Goal: Task Accomplishment & Management: Use online tool/utility

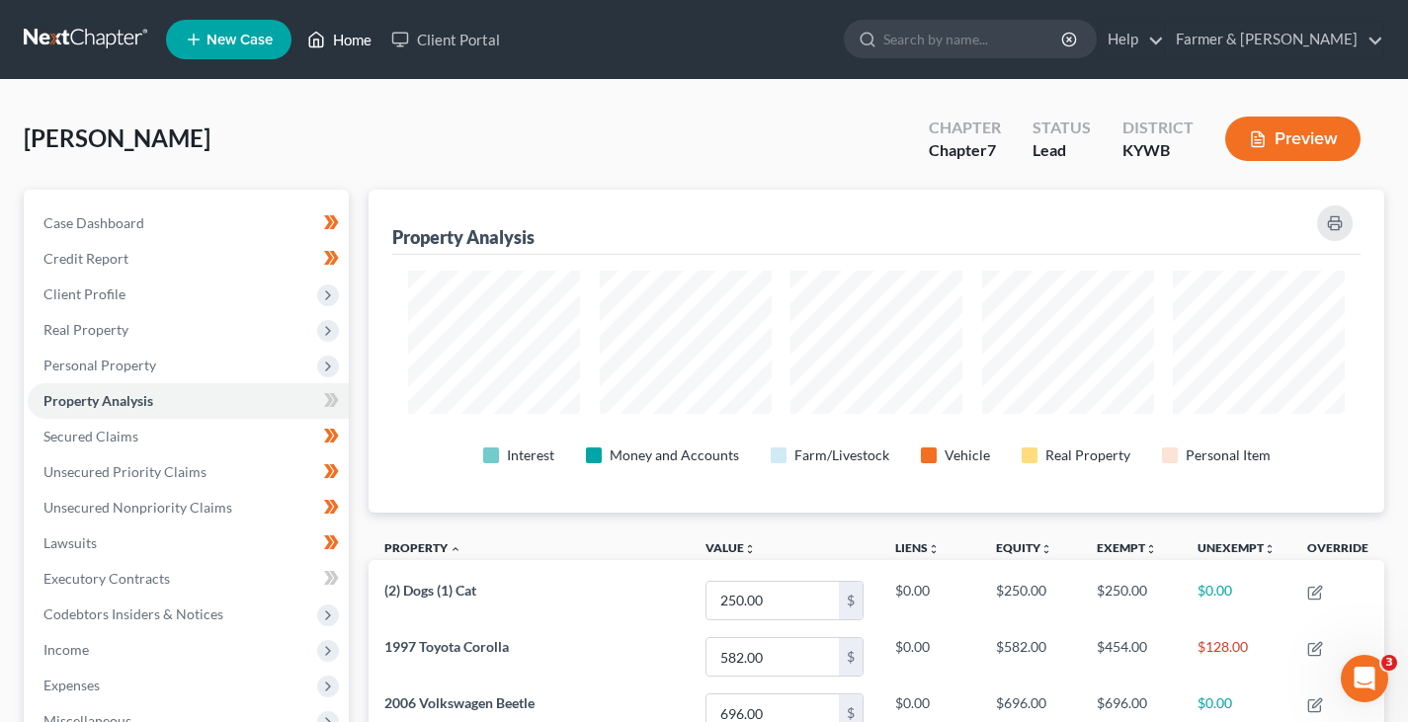
click at [341, 39] on link "Home" at bounding box center [339, 40] width 84 height 36
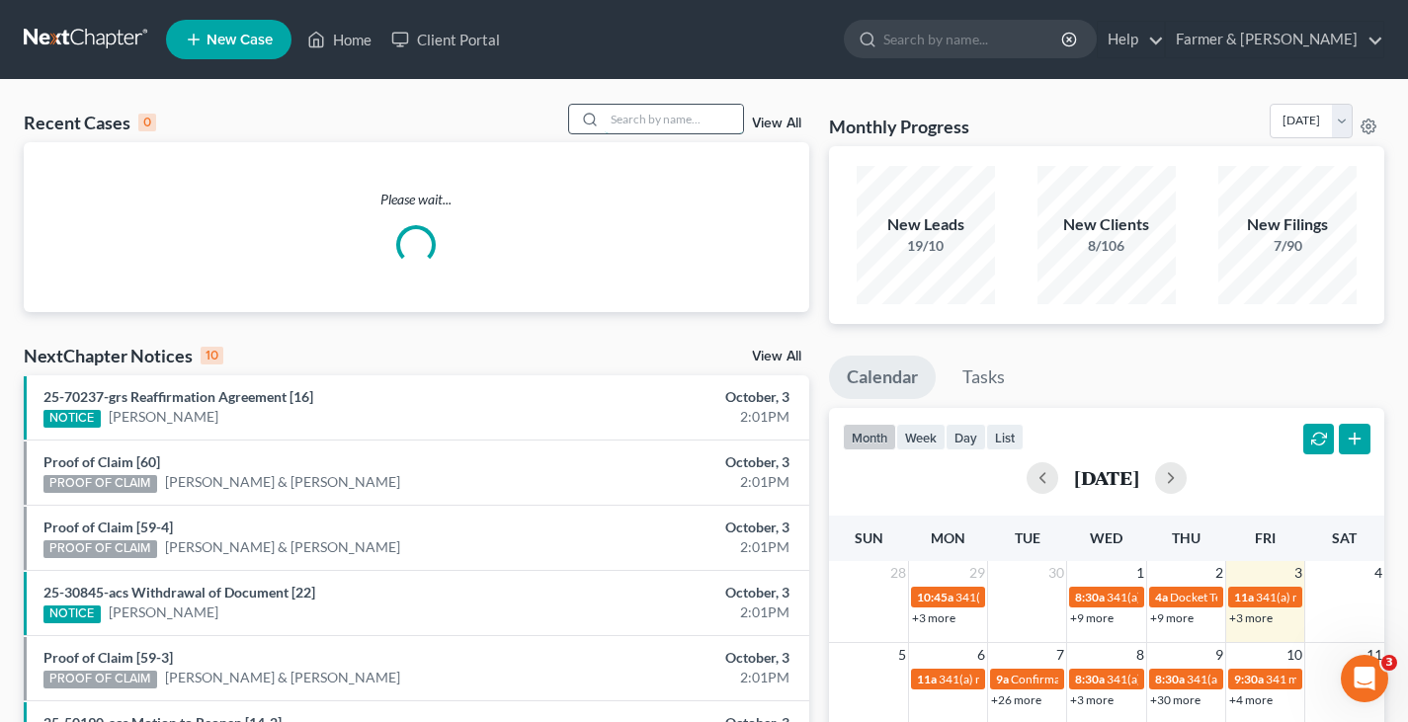
click at [647, 123] on input "search" at bounding box center [674, 119] width 138 height 29
click at [666, 122] on input "search" at bounding box center [674, 119] width 138 height 29
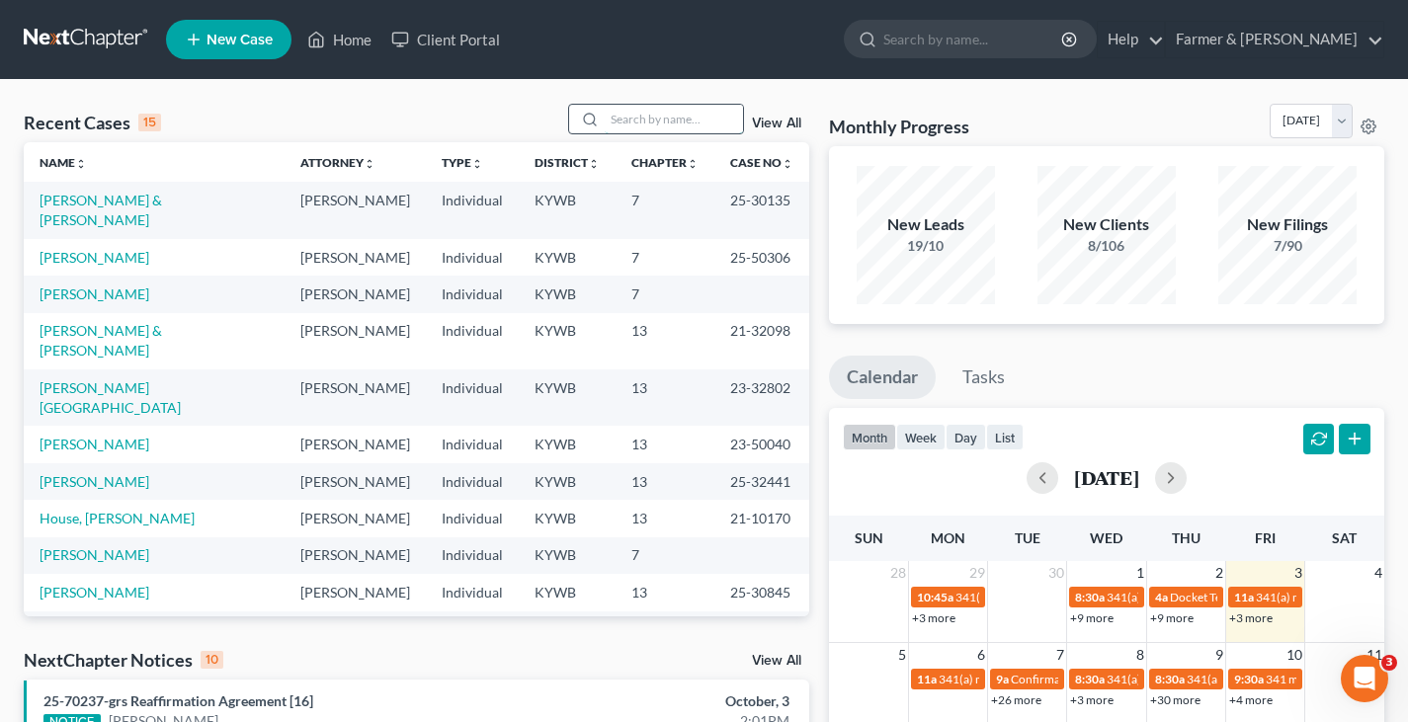
click at [648, 124] on input "search" at bounding box center [674, 119] width 138 height 29
click at [637, 124] on input "search" at bounding box center [674, 119] width 138 height 29
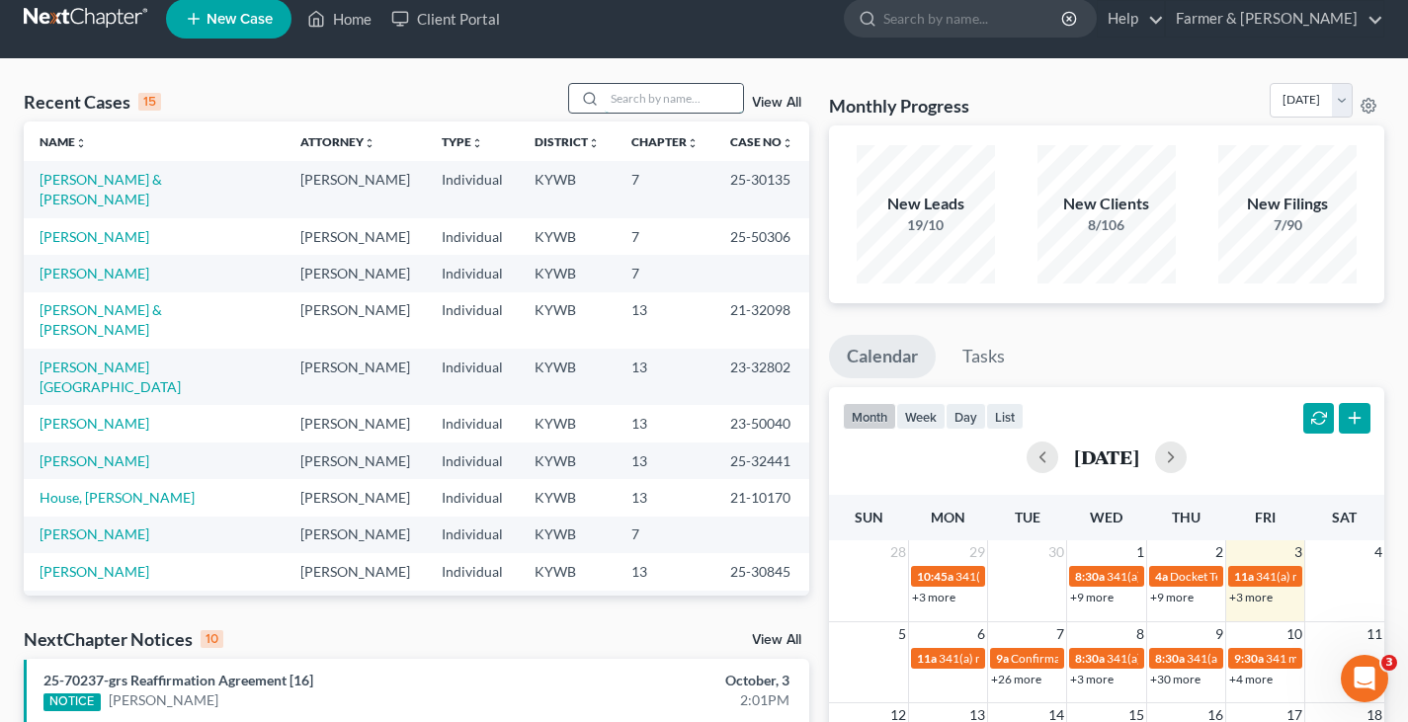
scroll to position [40, 0]
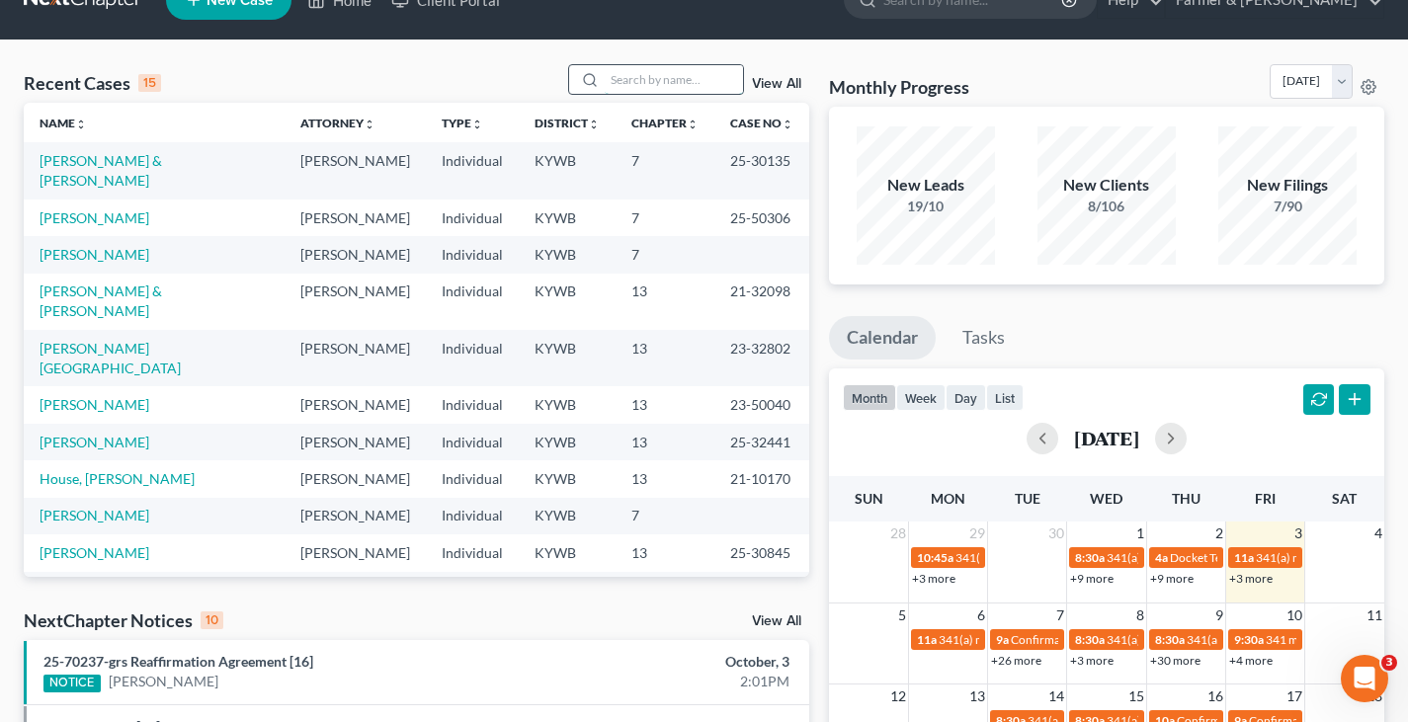
click at [632, 68] on input "search" at bounding box center [674, 79] width 138 height 29
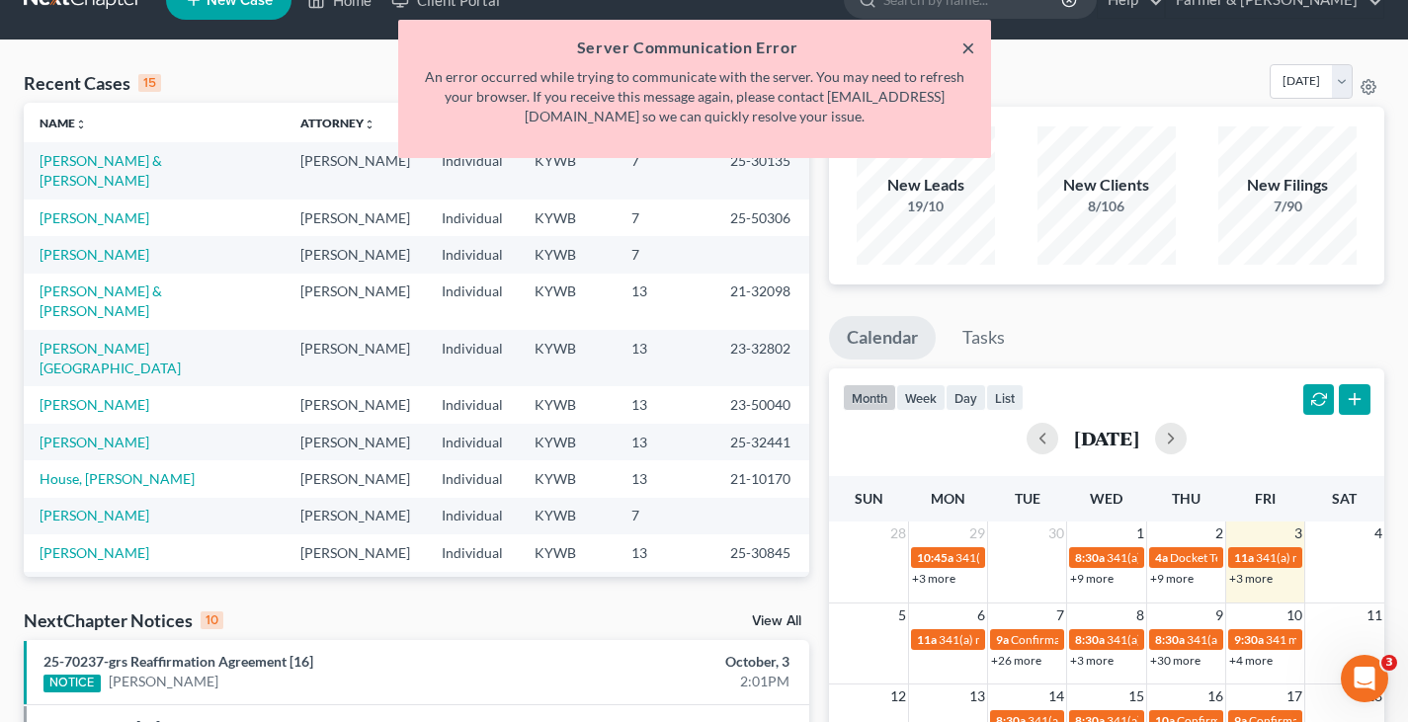
type input "[PERSON_NAME]"
click at [964, 40] on button "×" at bounding box center [968, 48] width 14 height 24
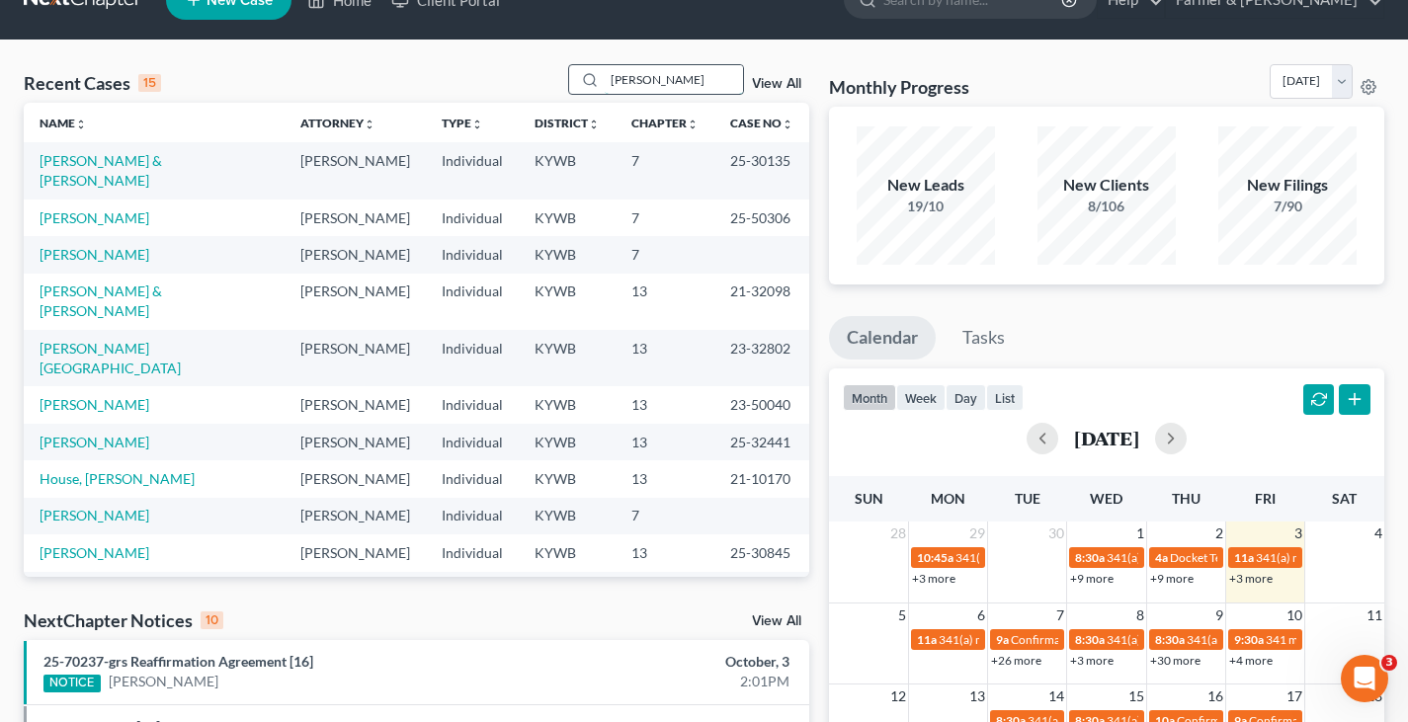
click at [675, 84] on input "[PERSON_NAME]" at bounding box center [674, 79] width 138 height 29
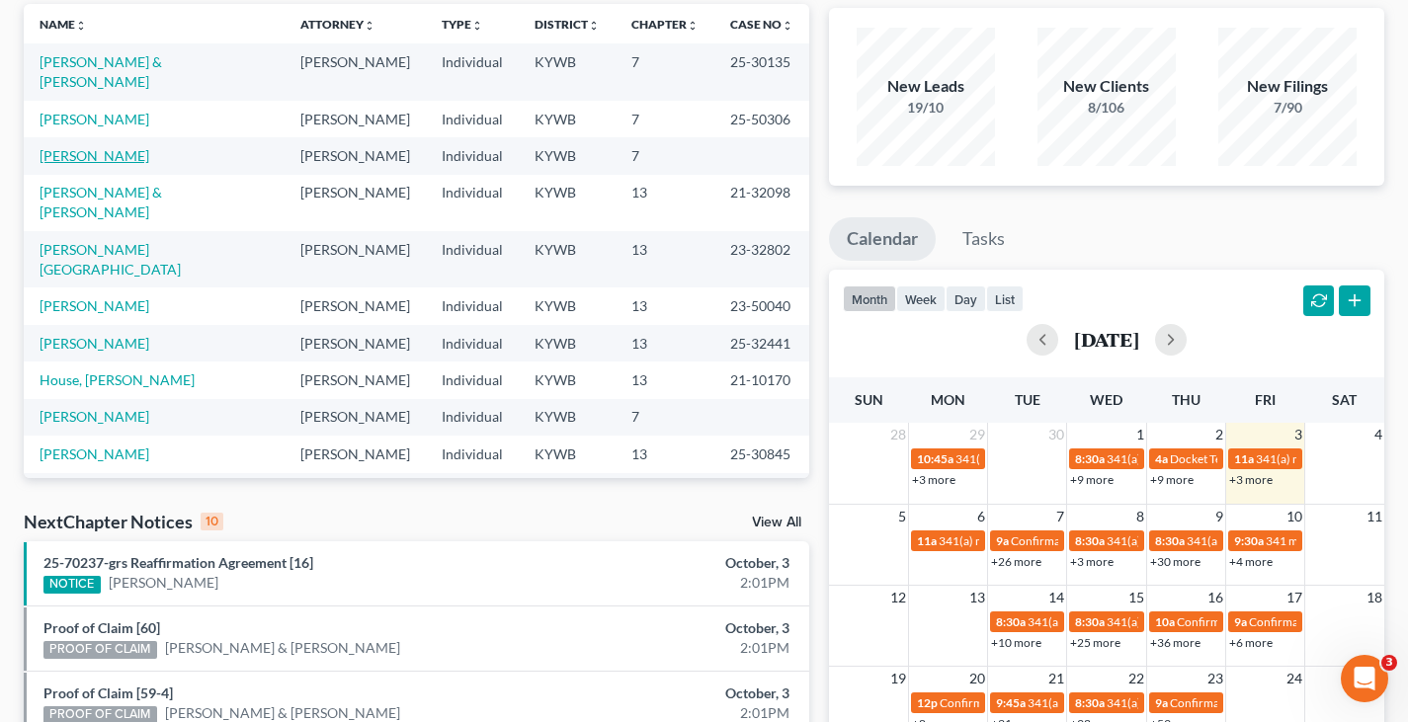
scroll to position [0, 0]
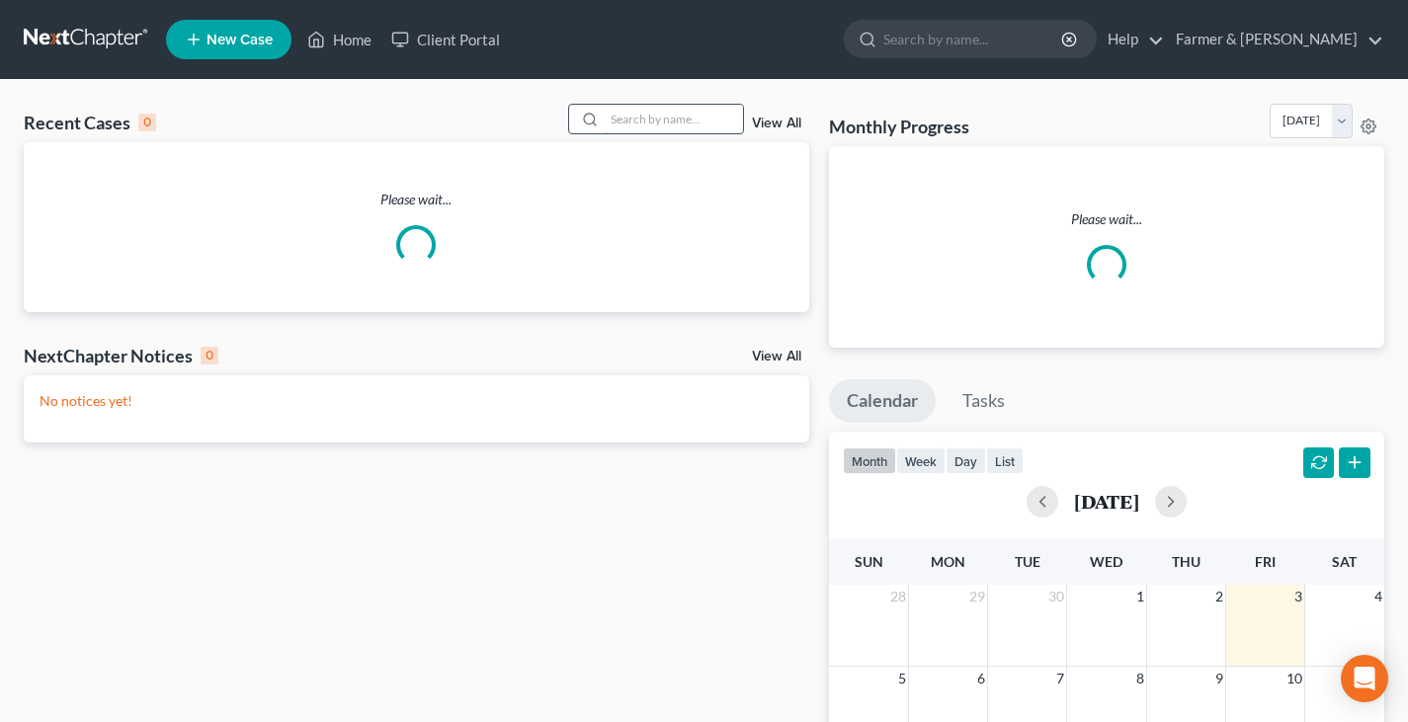
click at [657, 115] on input "search" at bounding box center [674, 119] width 138 height 29
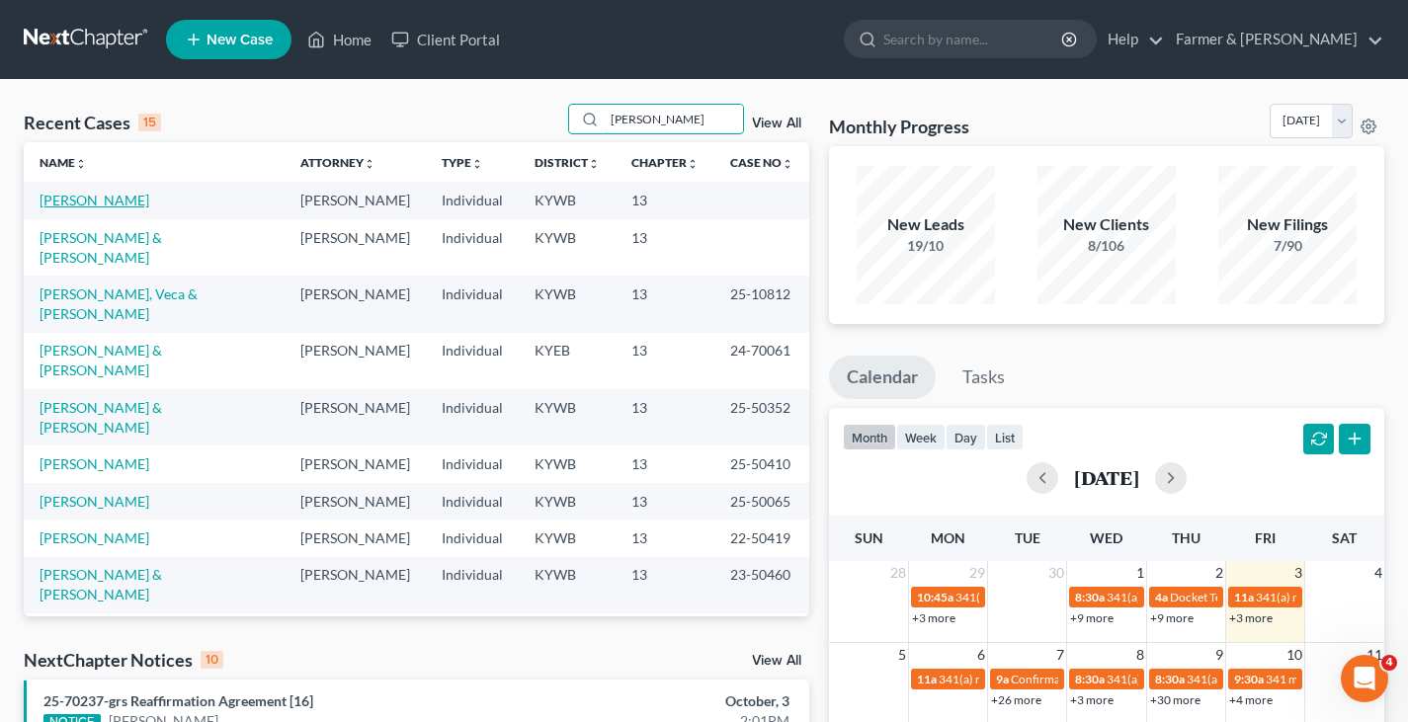
type input "[PERSON_NAME]"
click at [72, 199] on link "[PERSON_NAME]" at bounding box center [95, 200] width 110 height 17
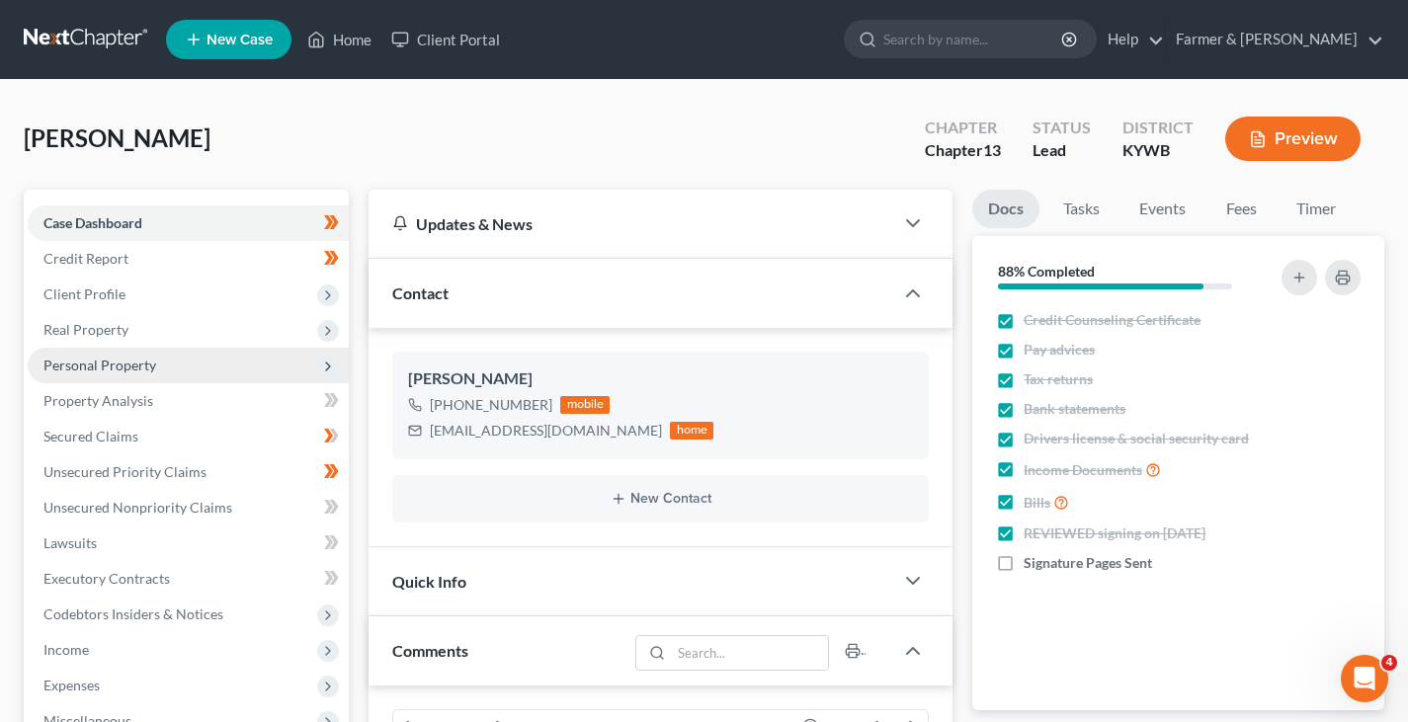
scroll to position [602, 0]
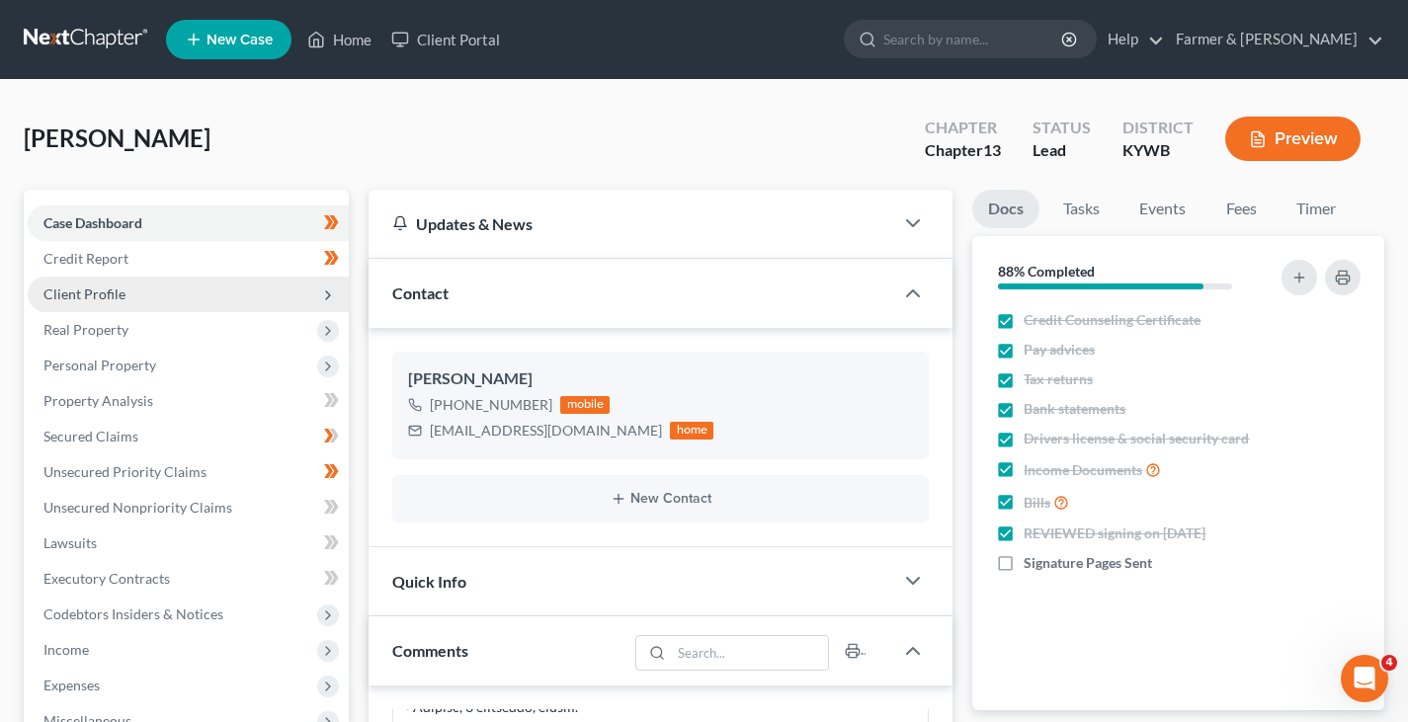
click at [112, 294] on span "Client Profile" at bounding box center [84, 294] width 82 height 17
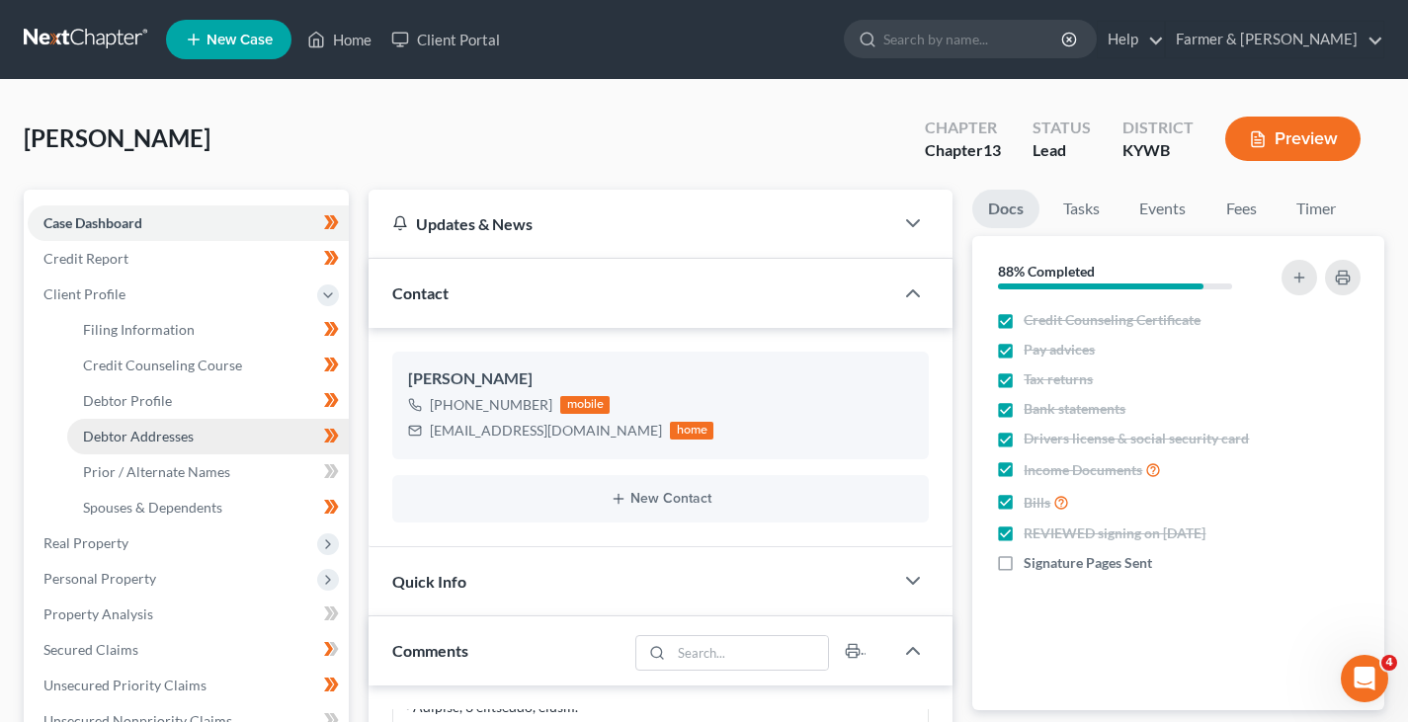
click at [155, 426] on link "Debtor Addresses" at bounding box center [208, 437] width 282 height 36
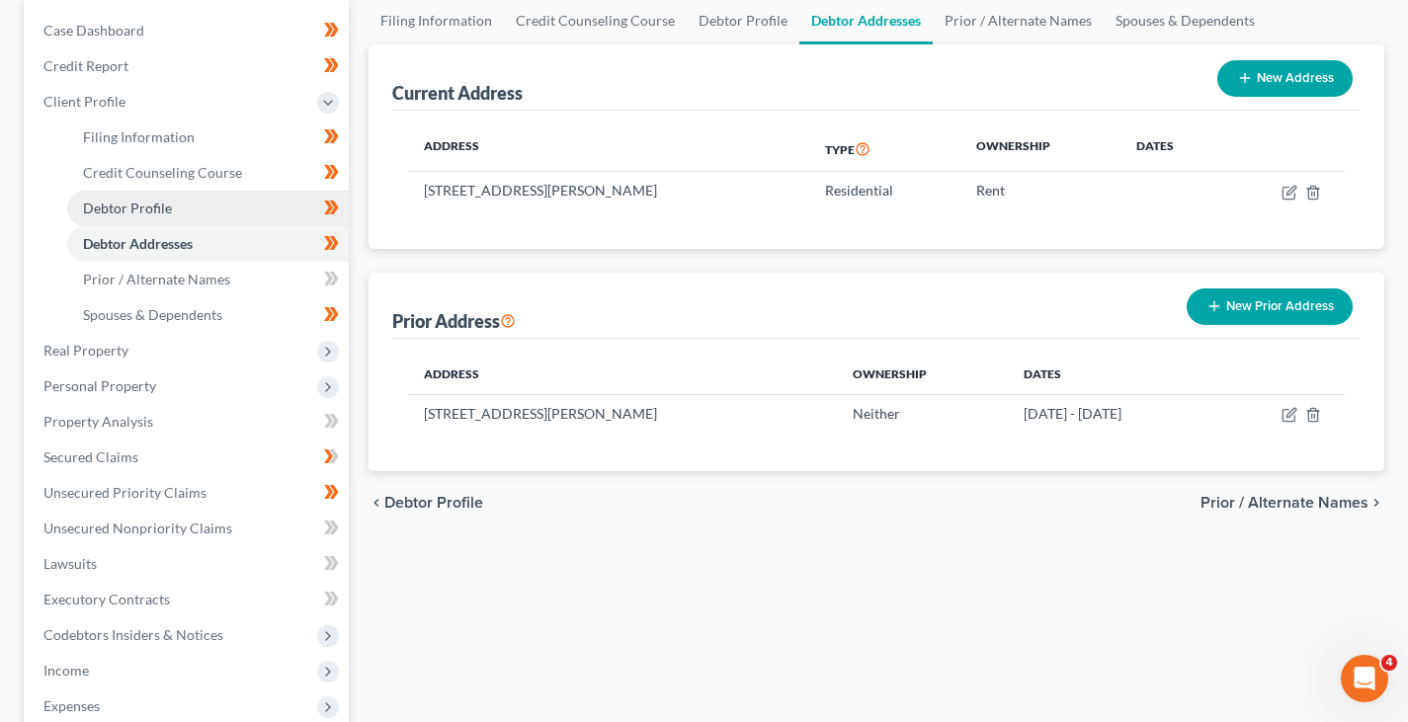
scroll to position [198, 0]
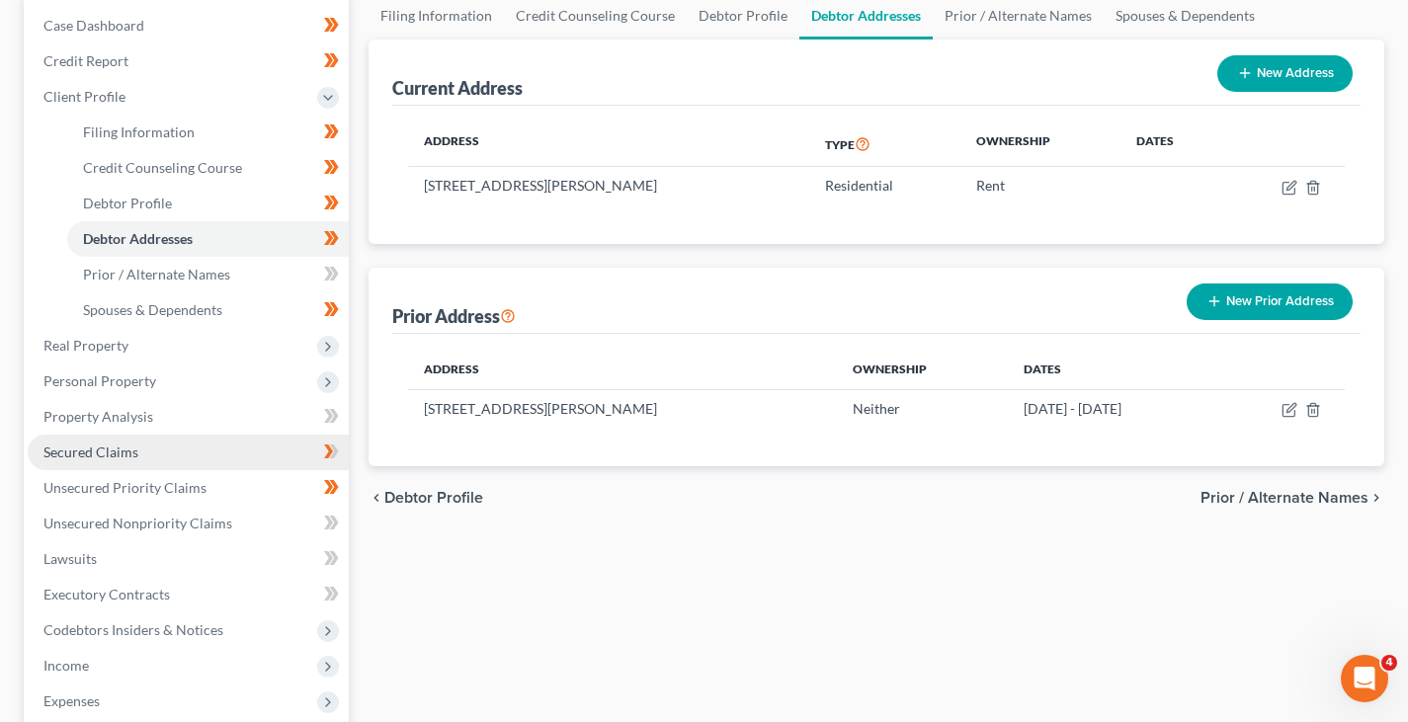
click at [128, 437] on link "Secured Claims" at bounding box center [188, 453] width 321 height 36
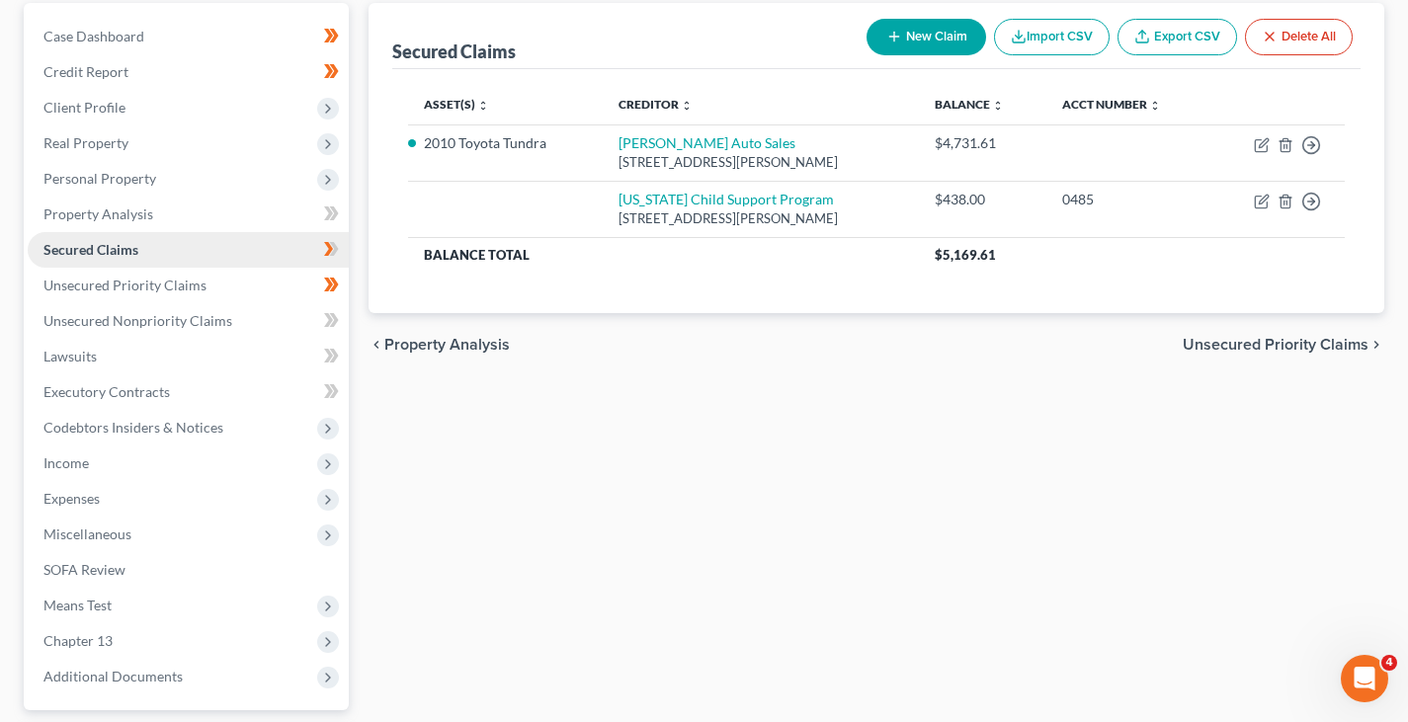
scroll to position [198, 0]
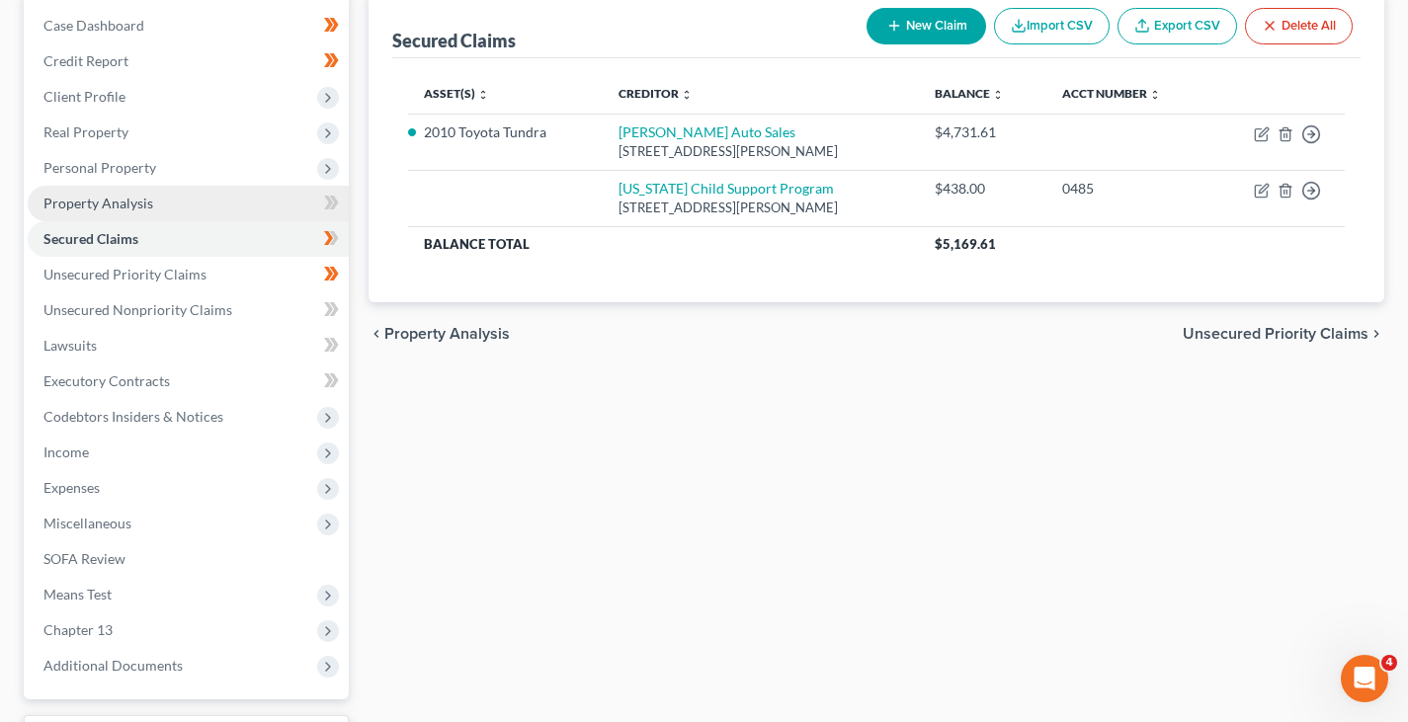
click at [153, 198] on link "Property Analysis" at bounding box center [188, 204] width 321 height 36
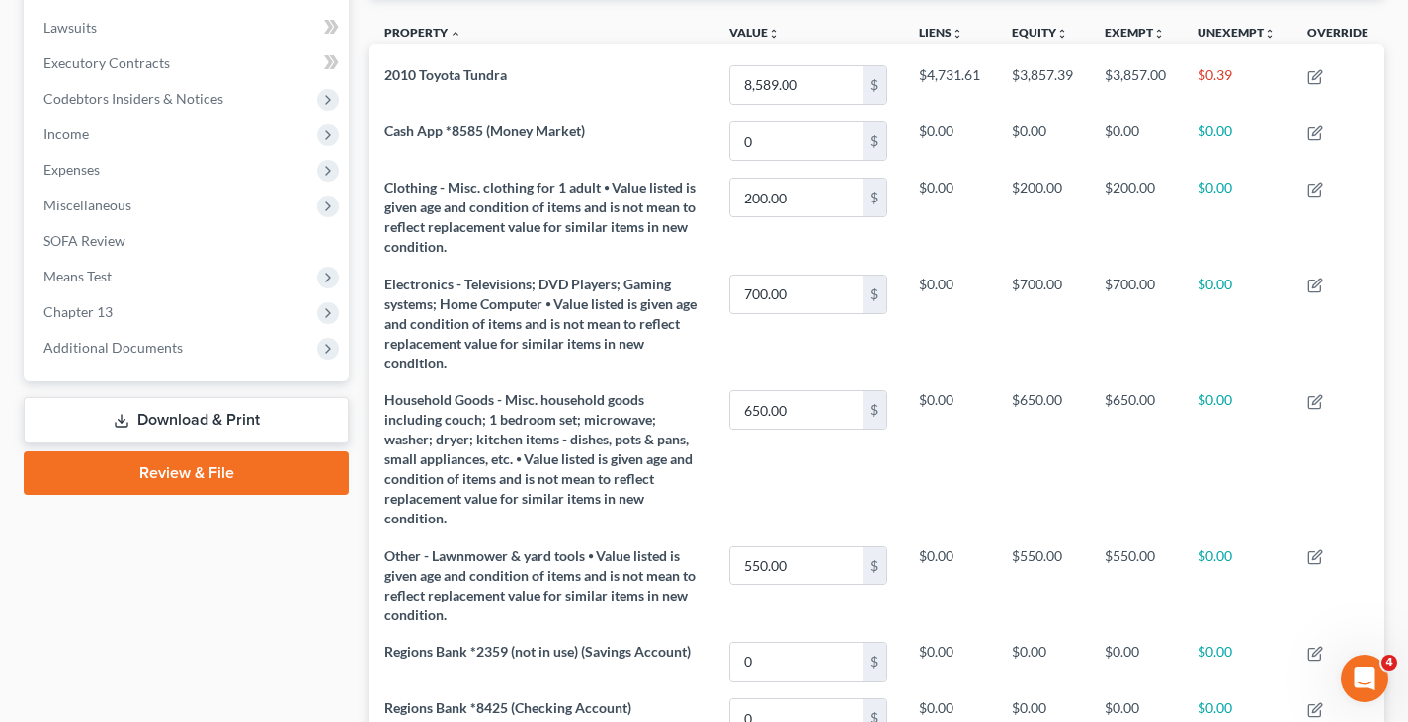
scroll to position [352, 0]
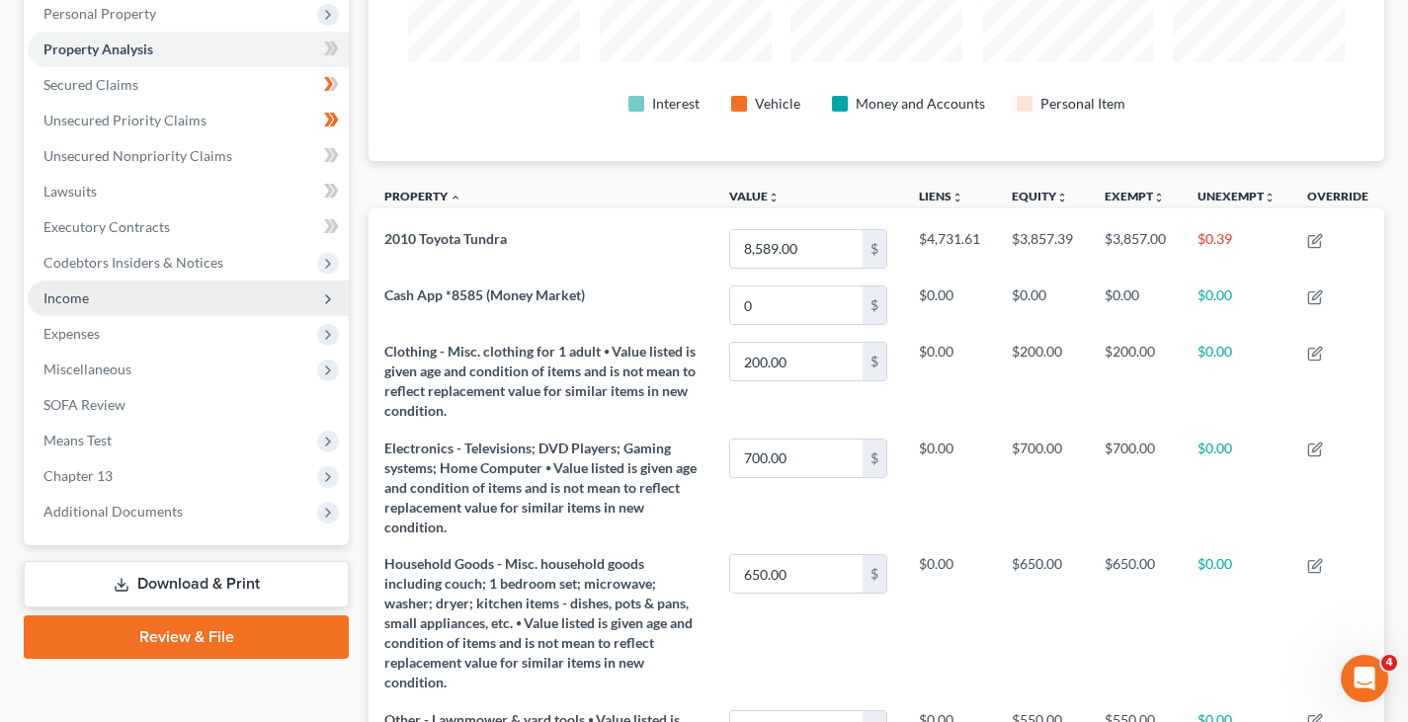
click at [111, 285] on span "Income" at bounding box center [188, 299] width 321 height 36
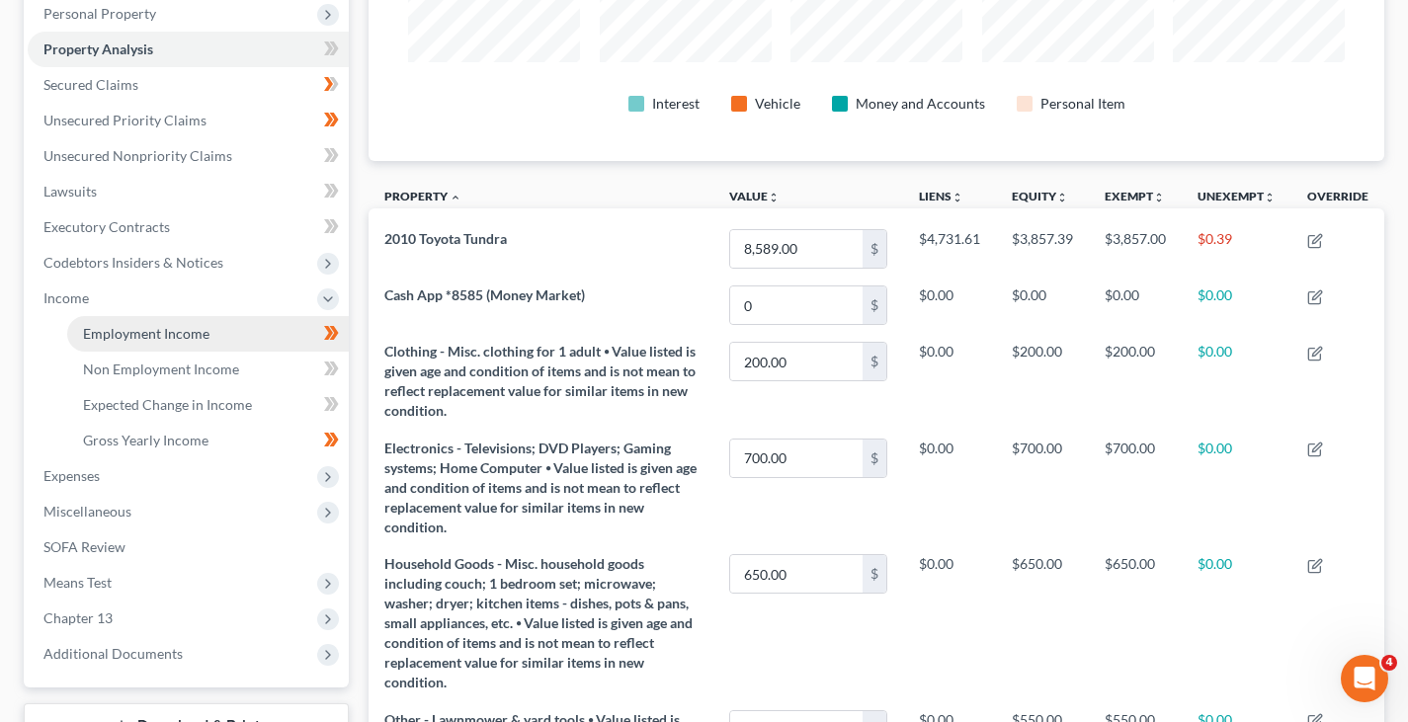
click at [141, 321] on link "Employment Income" at bounding box center [208, 334] width 282 height 36
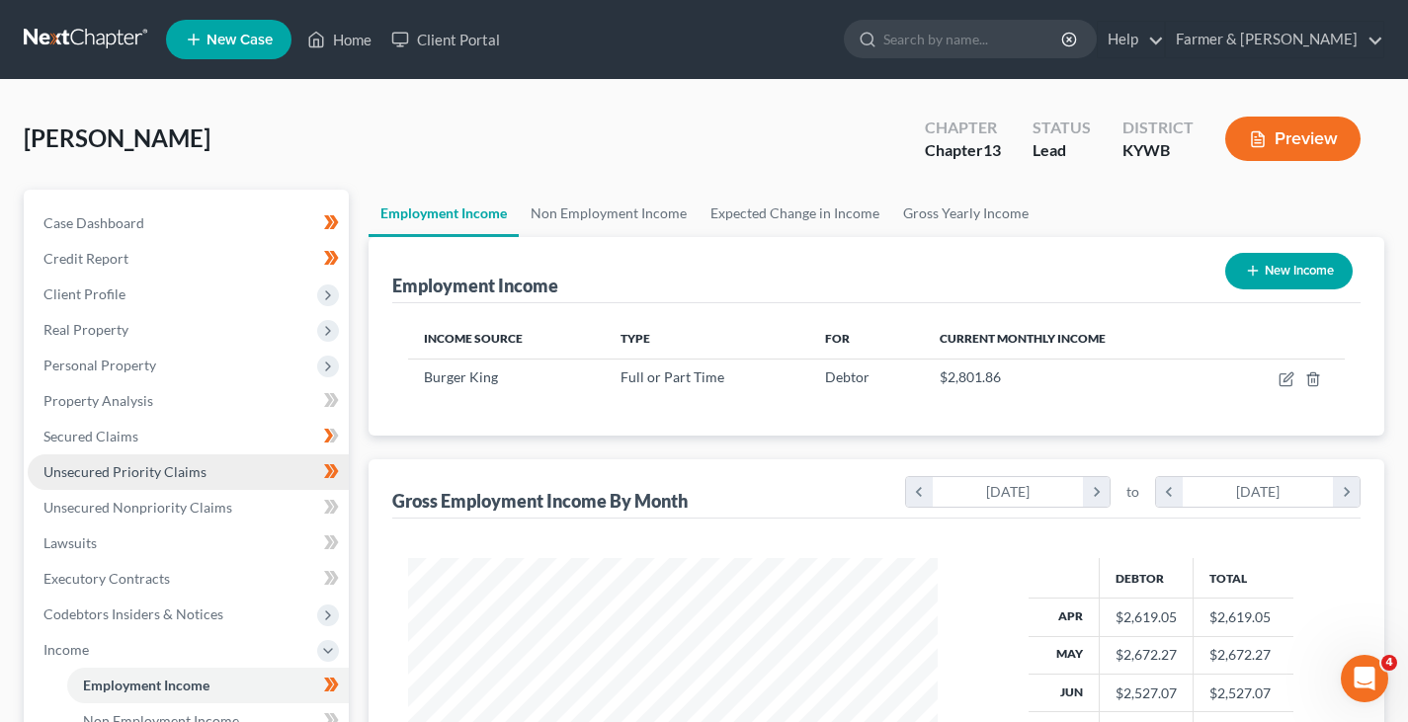
scroll to position [354, 569]
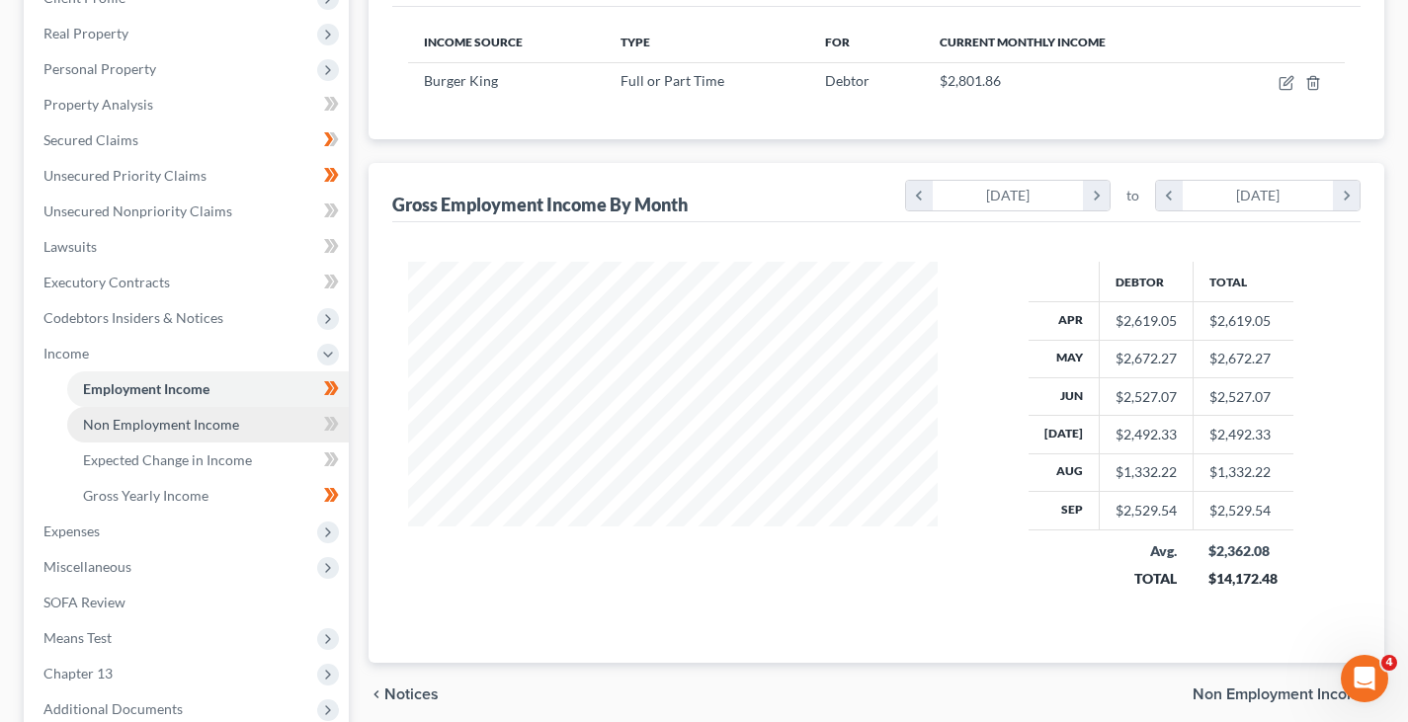
click at [191, 435] on link "Non Employment Income" at bounding box center [208, 425] width 282 height 36
